Goal: Information Seeking & Learning: Check status

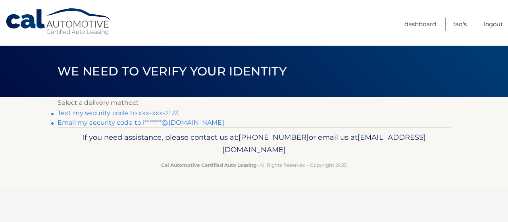
click at [91, 112] on link "Text my security code to xxx-xxx-2123" at bounding box center [118, 113] width 121 height 8
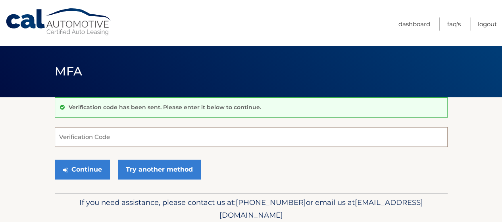
click at [102, 131] on input "Verification Code" at bounding box center [251, 137] width 393 height 20
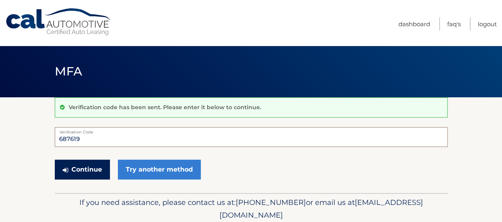
type input "687619"
click at [85, 169] on button "Continue" at bounding box center [82, 170] width 55 height 20
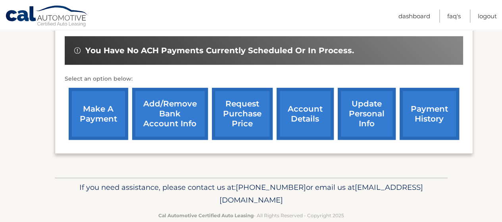
scroll to position [258, 0]
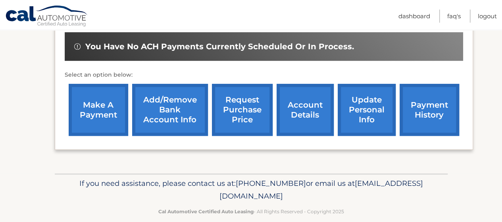
click at [320, 107] on link "account details" at bounding box center [305, 110] width 57 height 52
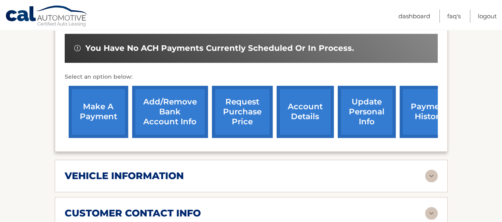
scroll to position [260, 0]
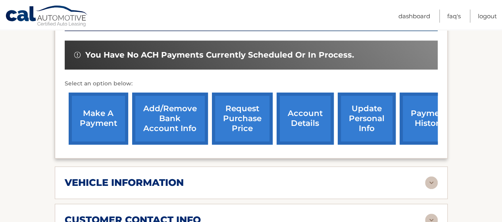
drag, startPoint x: 502, startPoint y: 97, endPoint x: 508, endPoint y: 63, distance: 35.1
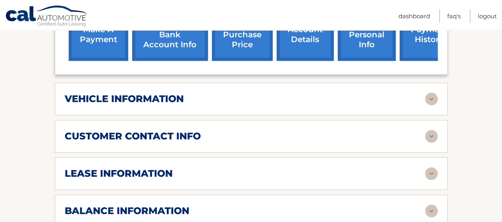
scroll to position [376, 0]
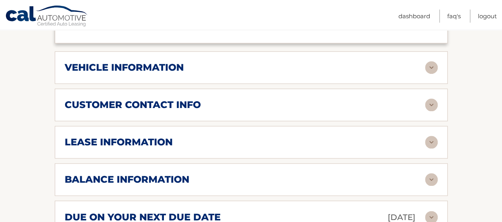
click at [169, 99] on h2 "customer contact info" at bounding box center [133, 105] width 136 height 12
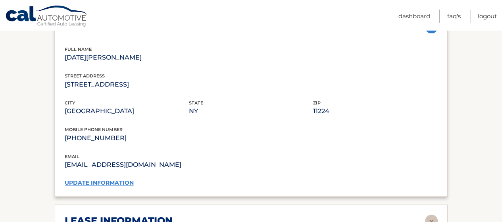
scroll to position [495, 0]
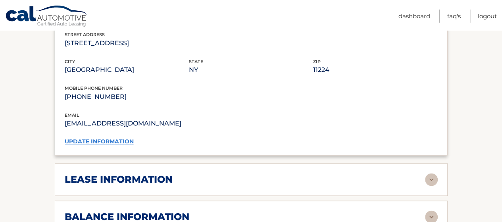
click at [130, 163] on div "lease information Contract Start Date [DATE] Term 39 Maturity Date [DATE] Start…" at bounding box center [251, 179] width 393 height 33
click at [129, 163] on div "lease information Contract Start Date [DATE] Term 39 Maturity Date [DATE] Start…" at bounding box center [251, 179] width 393 height 33
click at [136, 174] on h2 "lease information" at bounding box center [119, 180] width 108 height 12
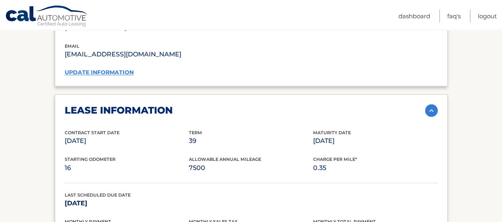
scroll to position [574, 0]
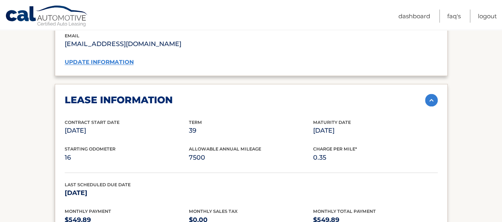
drag, startPoint x: 67, startPoint y: 178, endPoint x: 115, endPoint y: 181, distance: 48.5
click at [115, 187] on p "[DATE]" at bounding box center [127, 192] width 124 height 11
click at [470, 169] on section "Account Details | #44455538736 Back to Dashboard Manage Your Lease lease accoun…" at bounding box center [251, 36] width 502 height 1026
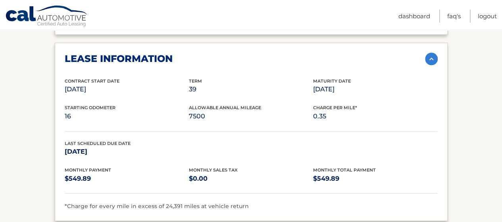
scroll to position [614, 0]
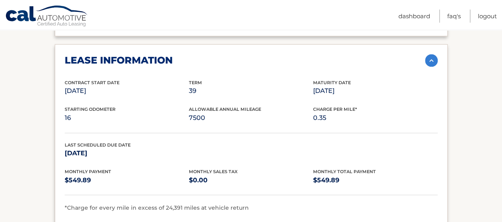
drag, startPoint x: 64, startPoint y: 138, endPoint x: 114, endPoint y: 141, distance: 50.1
click at [114, 147] on p "[DATE]" at bounding box center [127, 152] width 124 height 11
drag, startPoint x: 316, startPoint y: 76, endPoint x: 360, endPoint y: 83, distance: 44.3
click at [360, 83] on div "Contract Start Date [DATE] Term 39 Maturity Date [DATE]" at bounding box center [251, 92] width 373 height 27
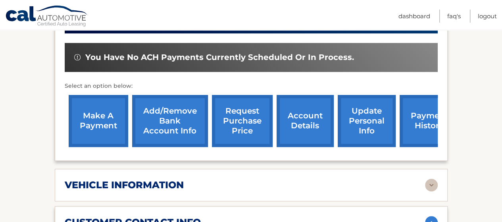
scroll to position [257, 0]
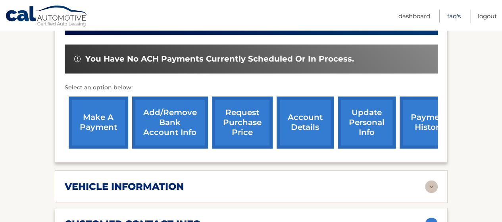
click at [454, 13] on link "FAQ's" at bounding box center [455, 16] width 14 height 13
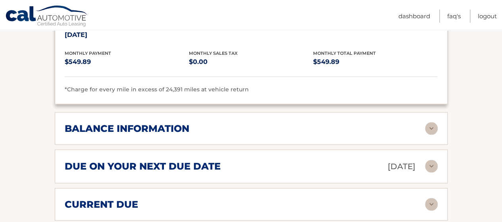
scroll to position [733, 0]
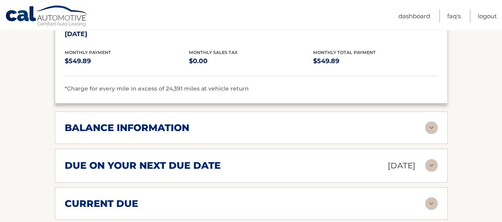
click at [356, 158] on div "due on your next due date [DATE]" at bounding box center [245, 165] width 361 height 14
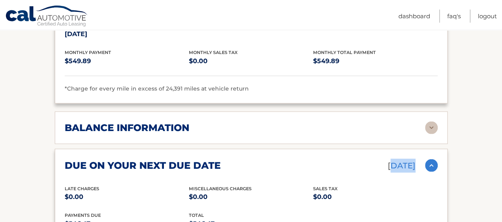
drag, startPoint x: 372, startPoint y: 151, endPoint x: 426, endPoint y: 157, distance: 55.1
click at [426, 158] on div "due on your next due date [DATE]" at bounding box center [251, 165] width 373 height 14
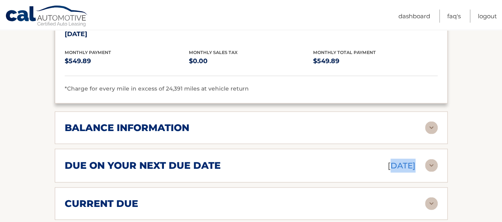
click at [427, 159] on img at bounding box center [431, 165] width 13 height 13
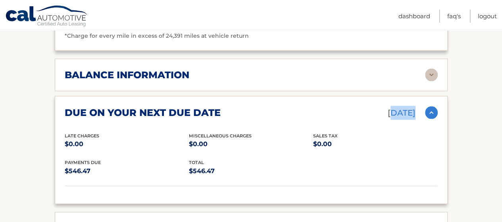
scroll to position [812, 0]
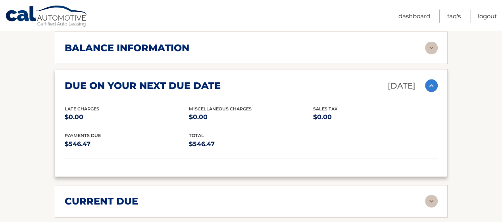
click at [305, 195] on div "current due" at bounding box center [245, 201] width 361 height 12
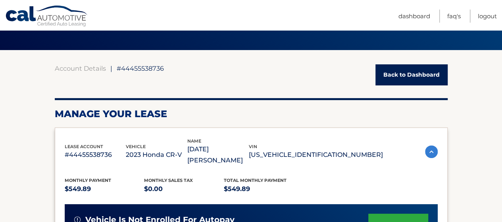
scroll to position [48, 0]
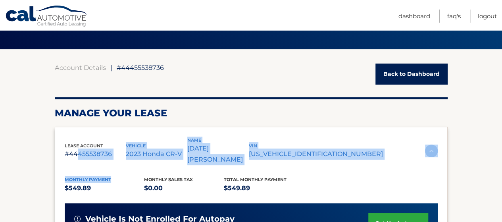
drag, startPoint x: 78, startPoint y: 151, endPoint x: 122, endPoint y: 150, distance: 44.5
click at [158, 149] on p "2023 Honda CR-V" at bounding box center [157, 154] width 62 height 11
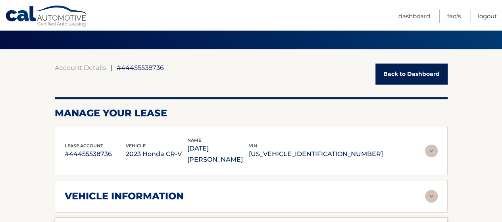
click at [392, 76] on link "Back to Dashboard" at bounding box center [412, 74] width 72 height 21
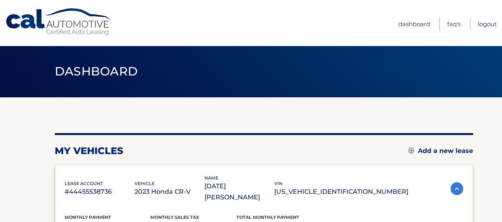
click at [490, 23] on link "Logout" at bounding box center [487, 23] width 19 height 13
